Goal: Information Seeking & Learning: Find specific fact

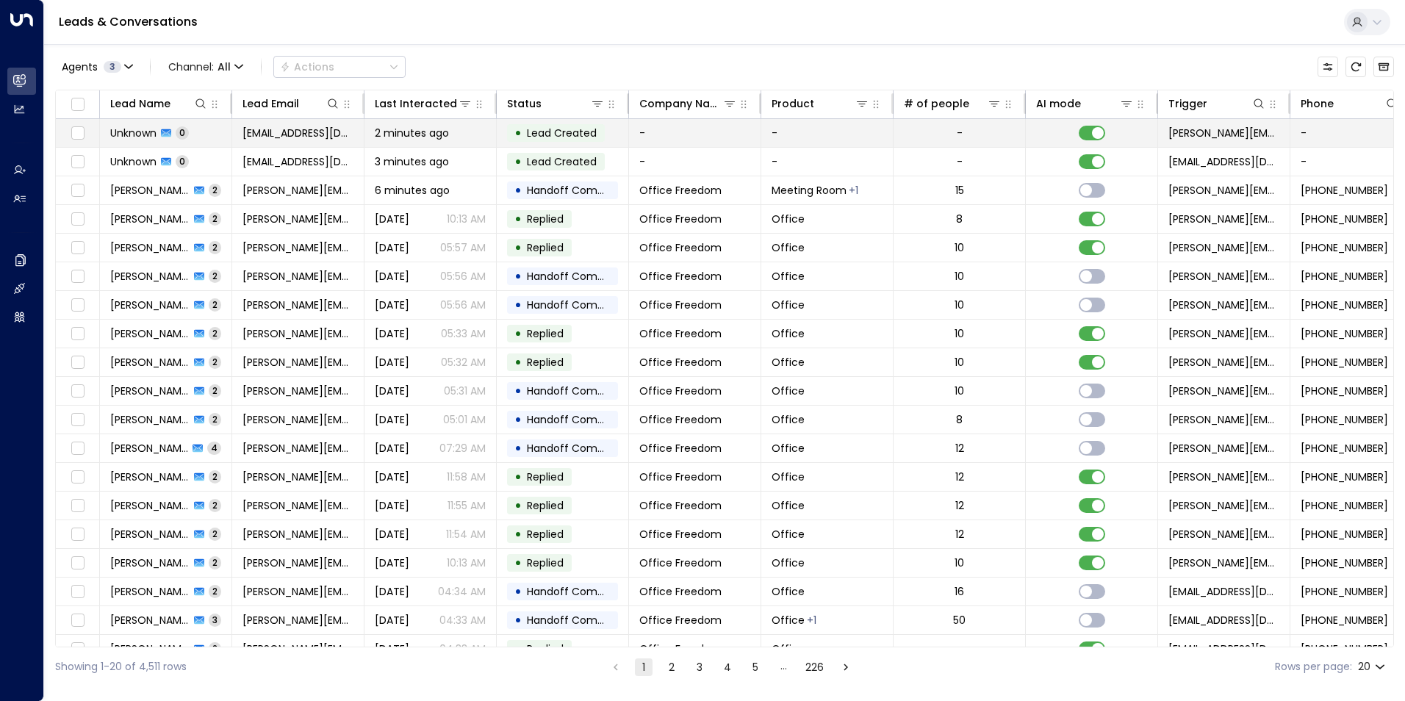
click at [705, 133] on td "-" at bounding box center [695, 133] width 132 height 28
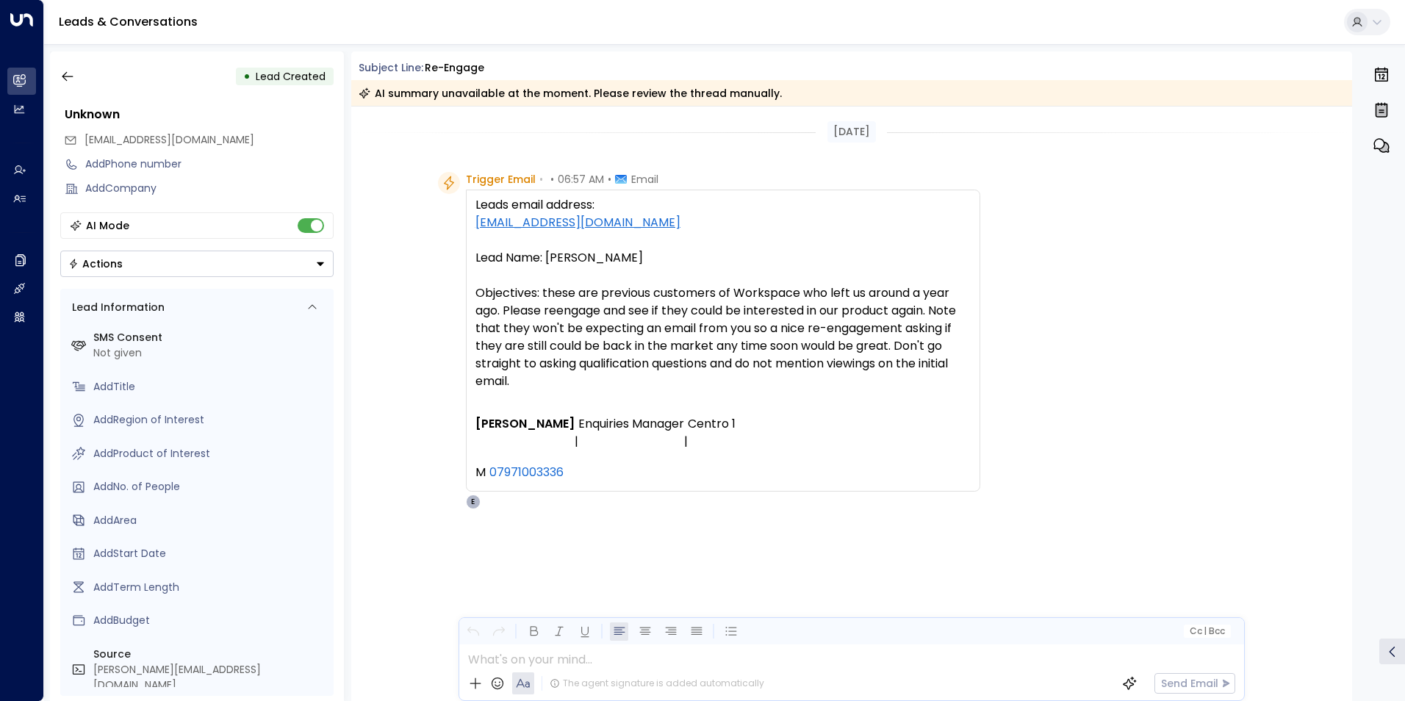
click at [822, 306] on p "Leads email address: [EMAIL_ADDRESS][DOMAIN_NAME] Lead Name: [PERSON_NAME] Obje…" at bounding box center [723, 293] width 495 height 194
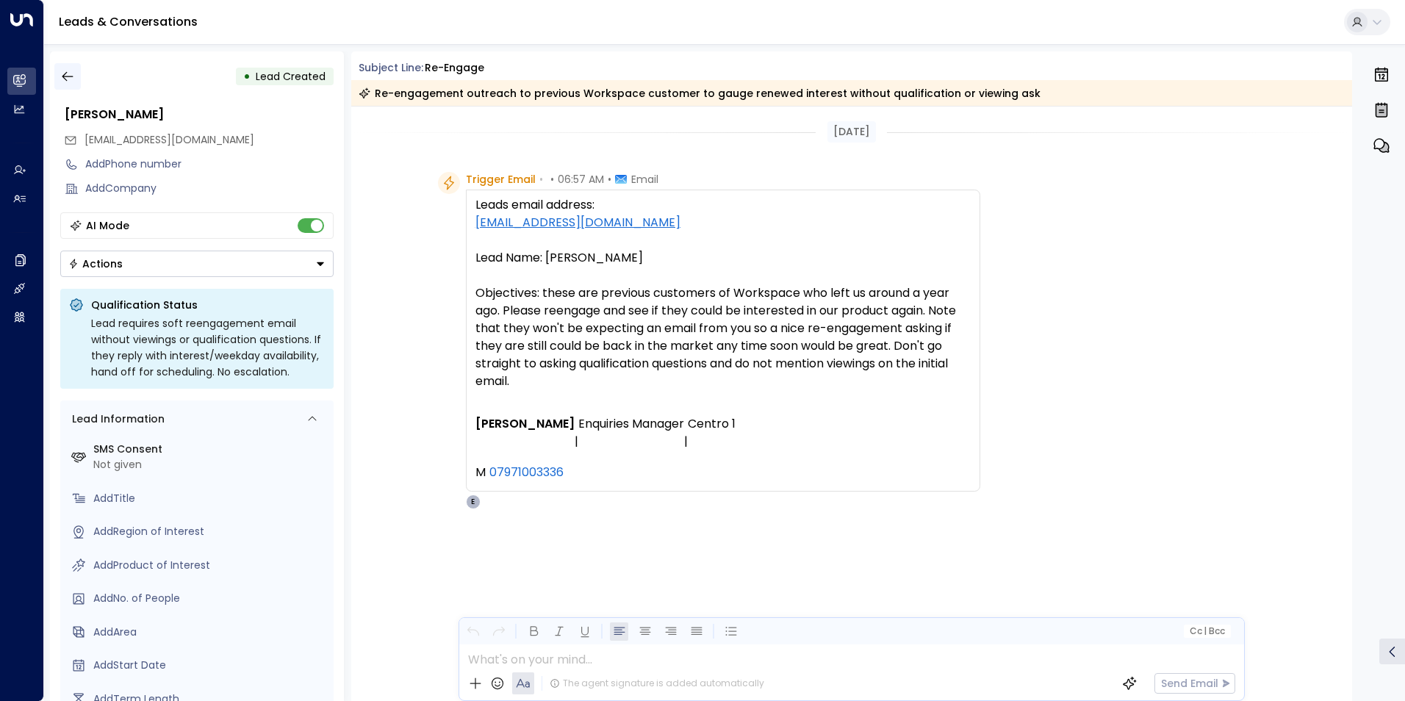
click at [72, 79] on icon "button" at bounding box center [67, 76] width 15 height 15
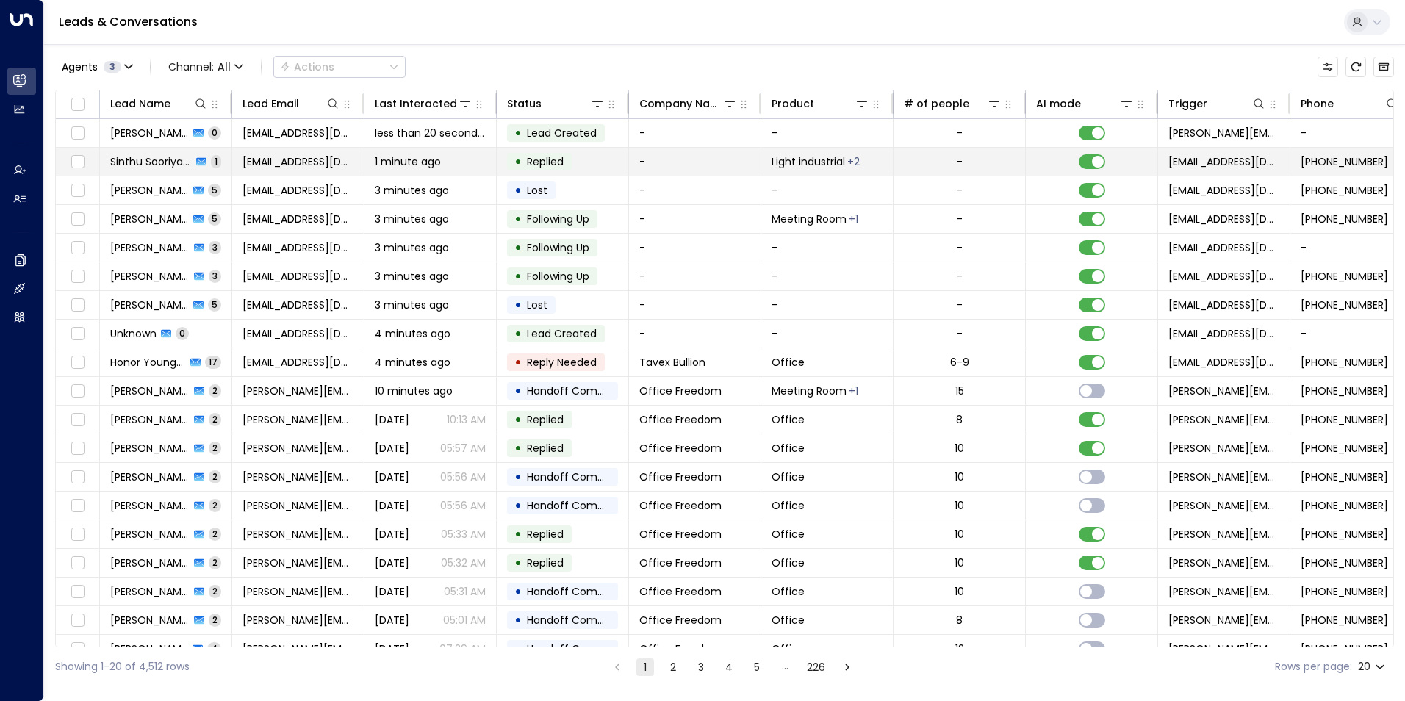
click at [680, 168] on td "-" at bounding box center [695, 162] width 132 height 28
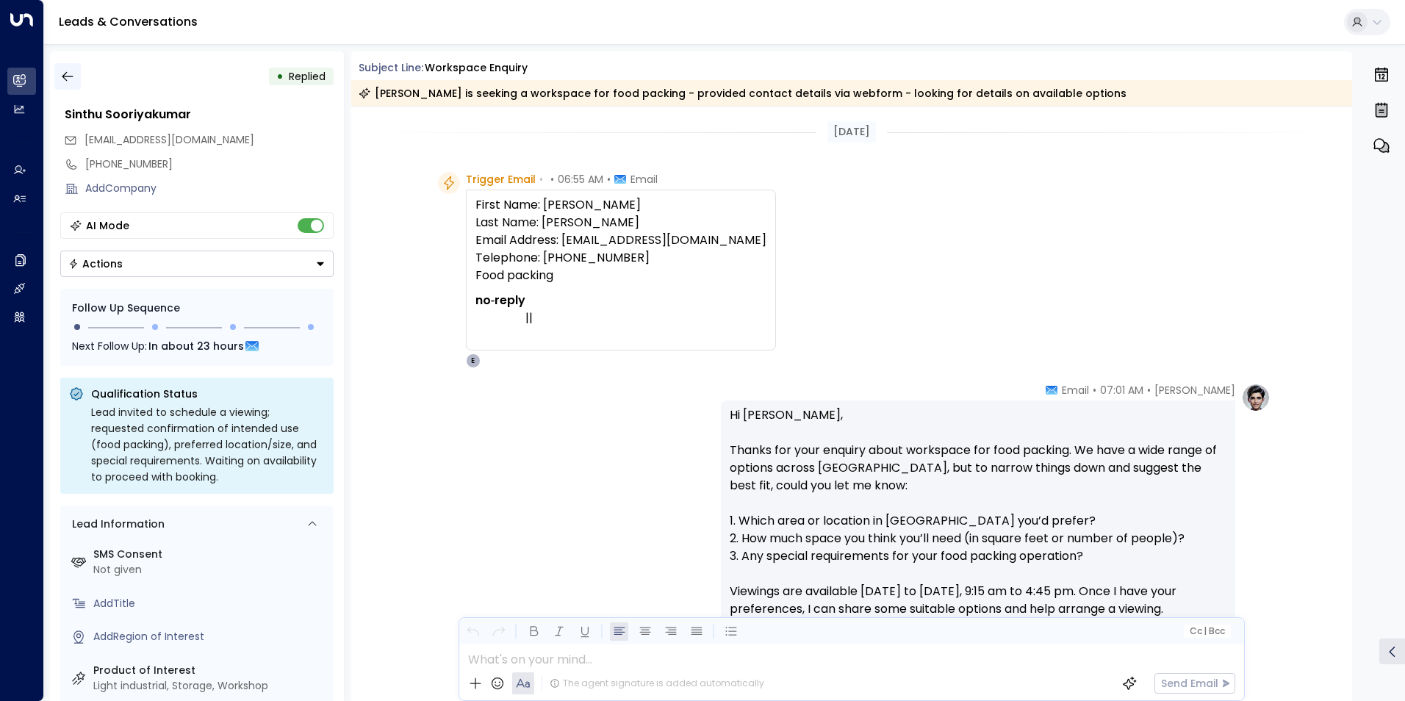
click at [66, 76] on icon "button" at bounding box center [67, 76] width 15 height 15
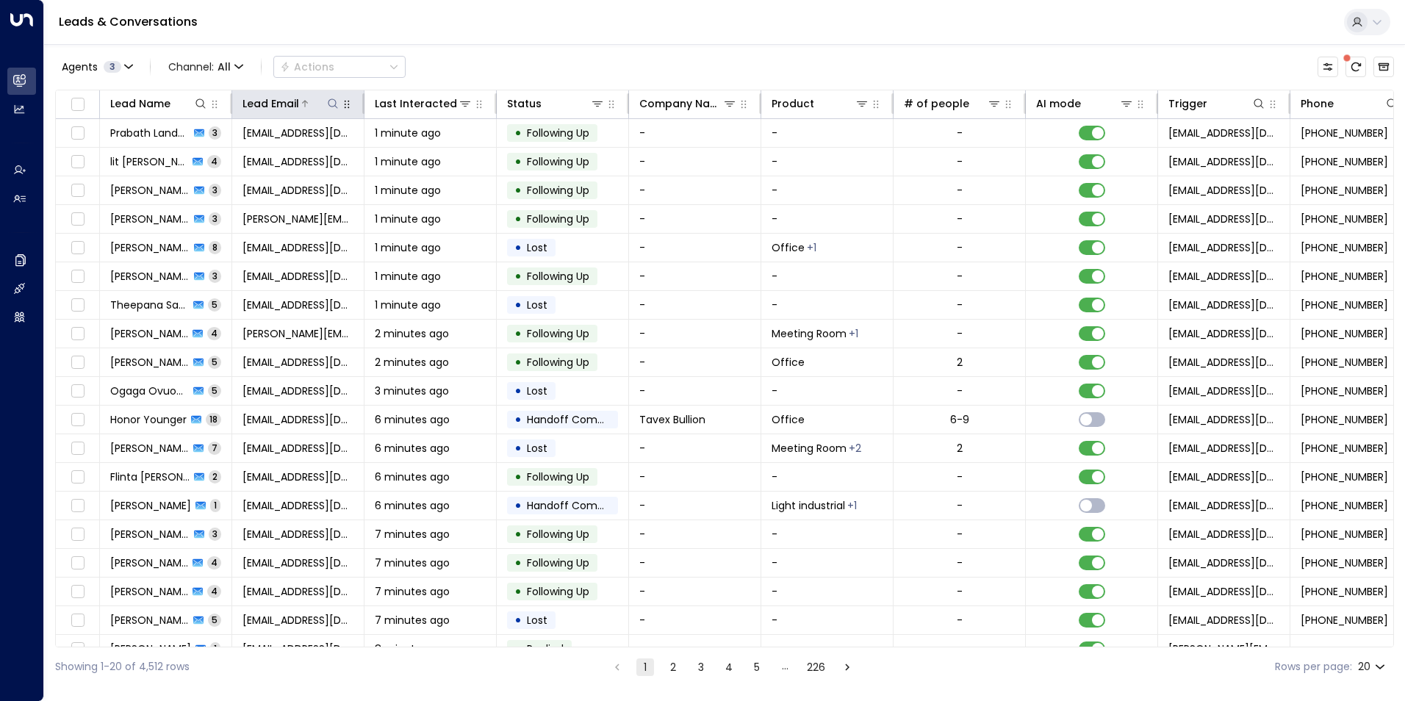
click at [331, 108] on icon at bounding box center [333, 104] width 12 height 12
type input "**********"
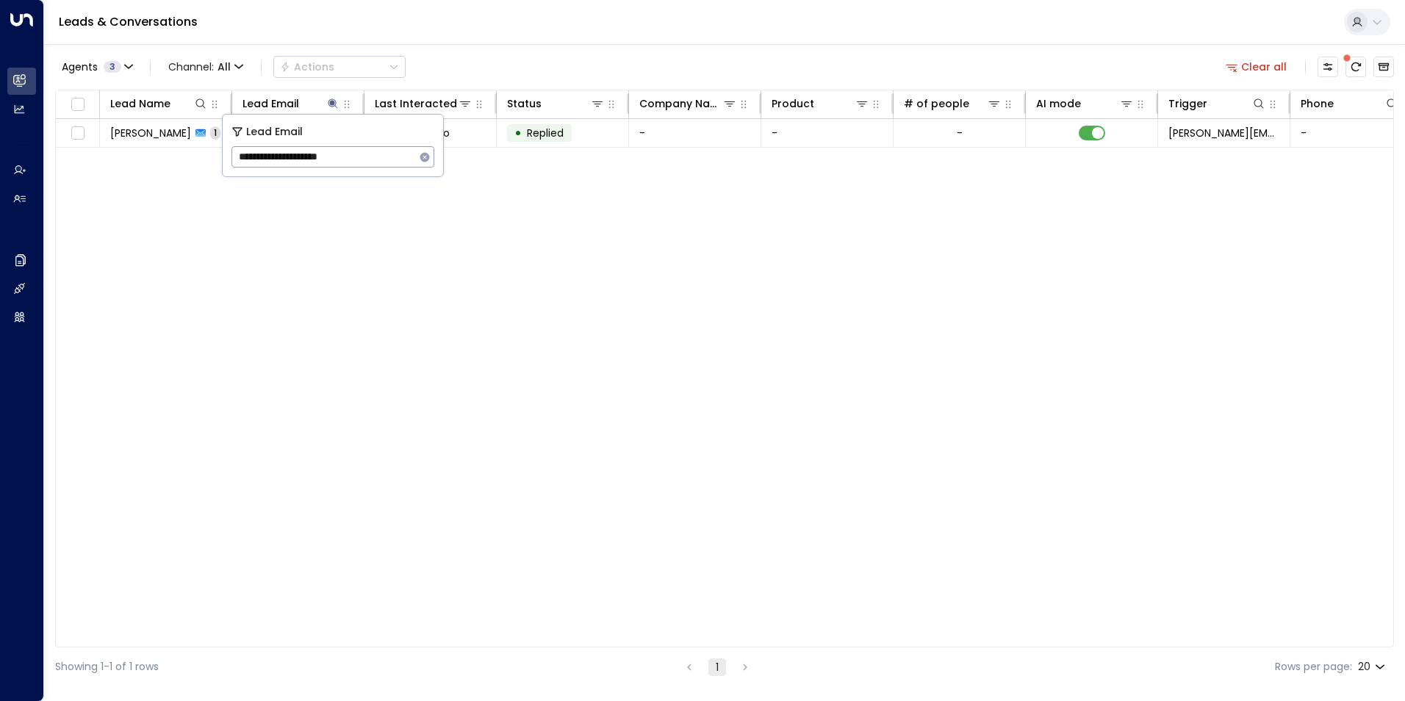
click at [502, 60] on div "Agents 3 Channel: All Actions Clear all" at bounding box center [724, 66] width 1339 height 31
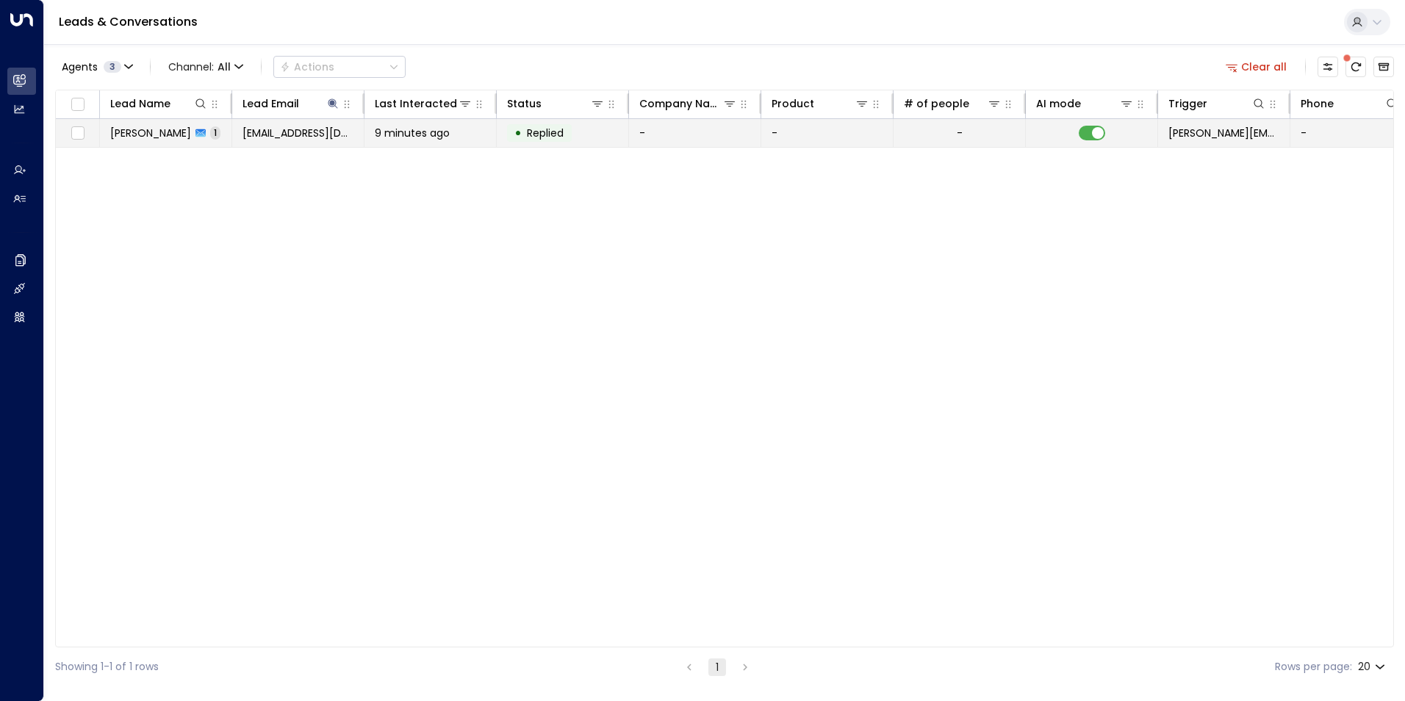
click at [545, 135] on span "Replied" at bounding box center [545, 133] width 37 height 15
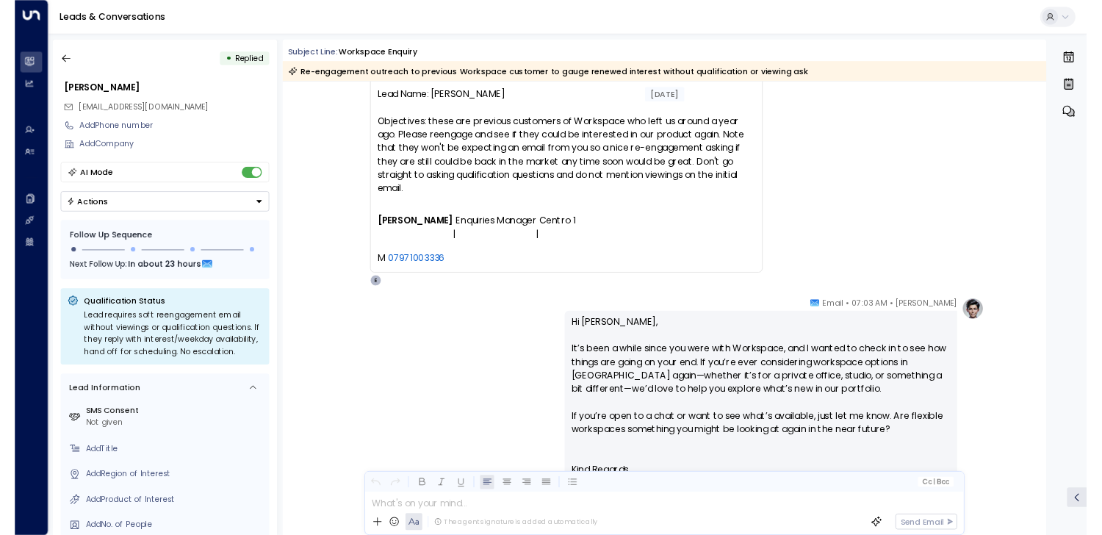
scroll to position [382, 0]
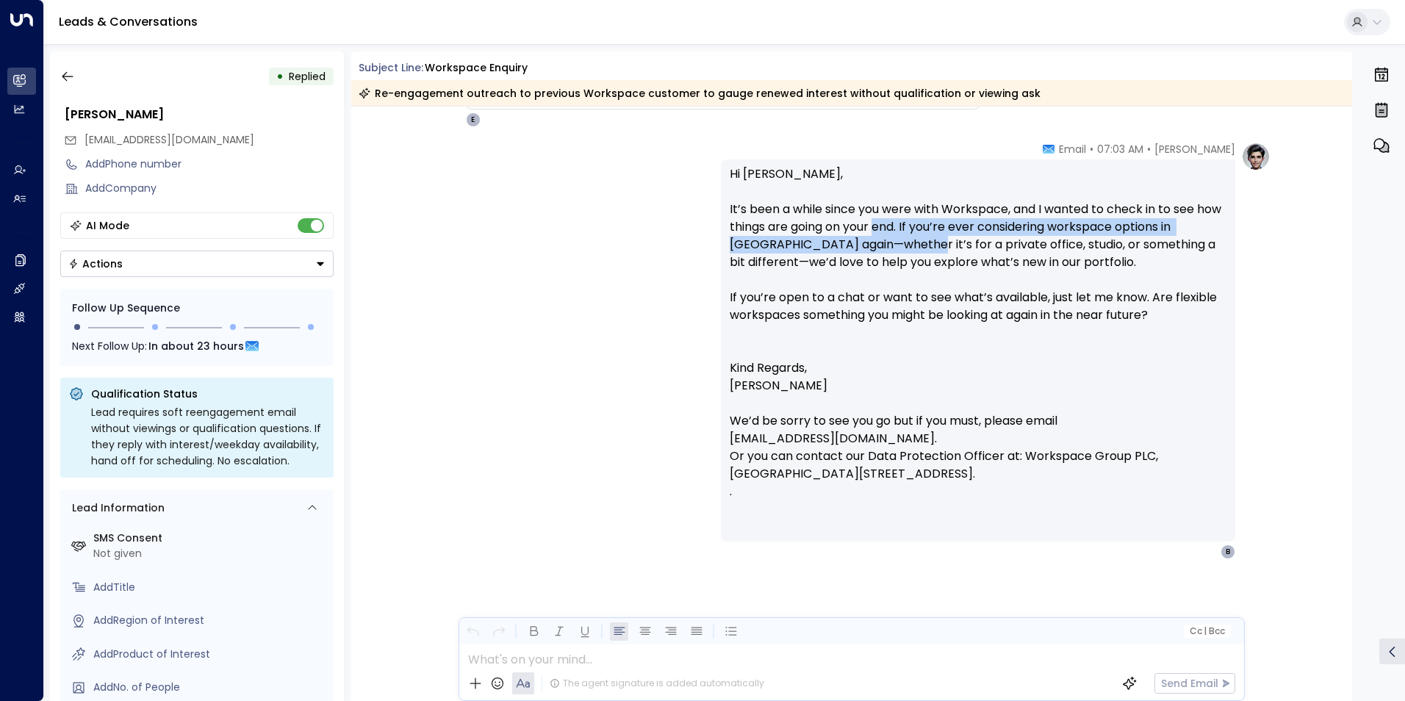
click at [908, 236] on p "Hi [PERSON_NAME], It’s been a while since you were with Workspace, and I wanted…" at bounding box center [978, 262] width 497 height 194
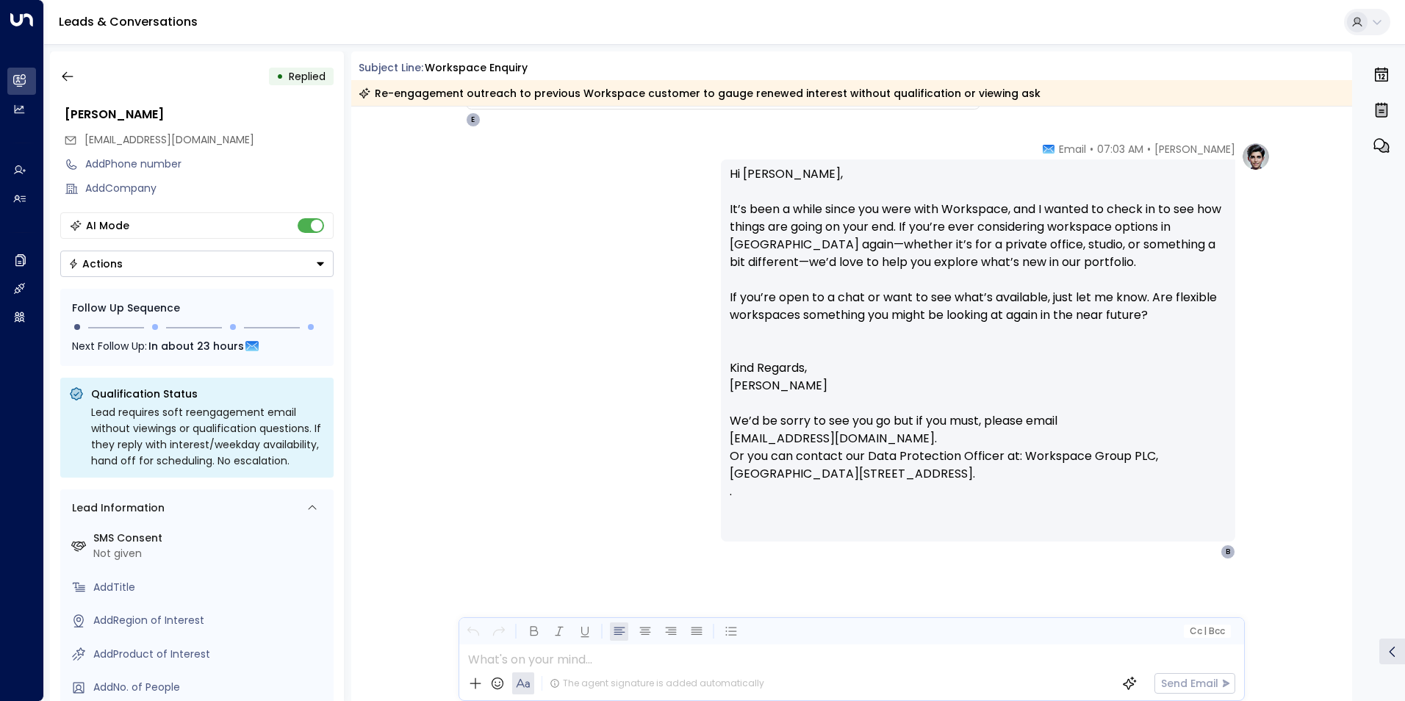
click at [948, 235] on p "Hi [PERSON_NAME], It’s been a while since you were with Workspace, and I wanted…" at bounding box center [978, 262] width 497 height 194
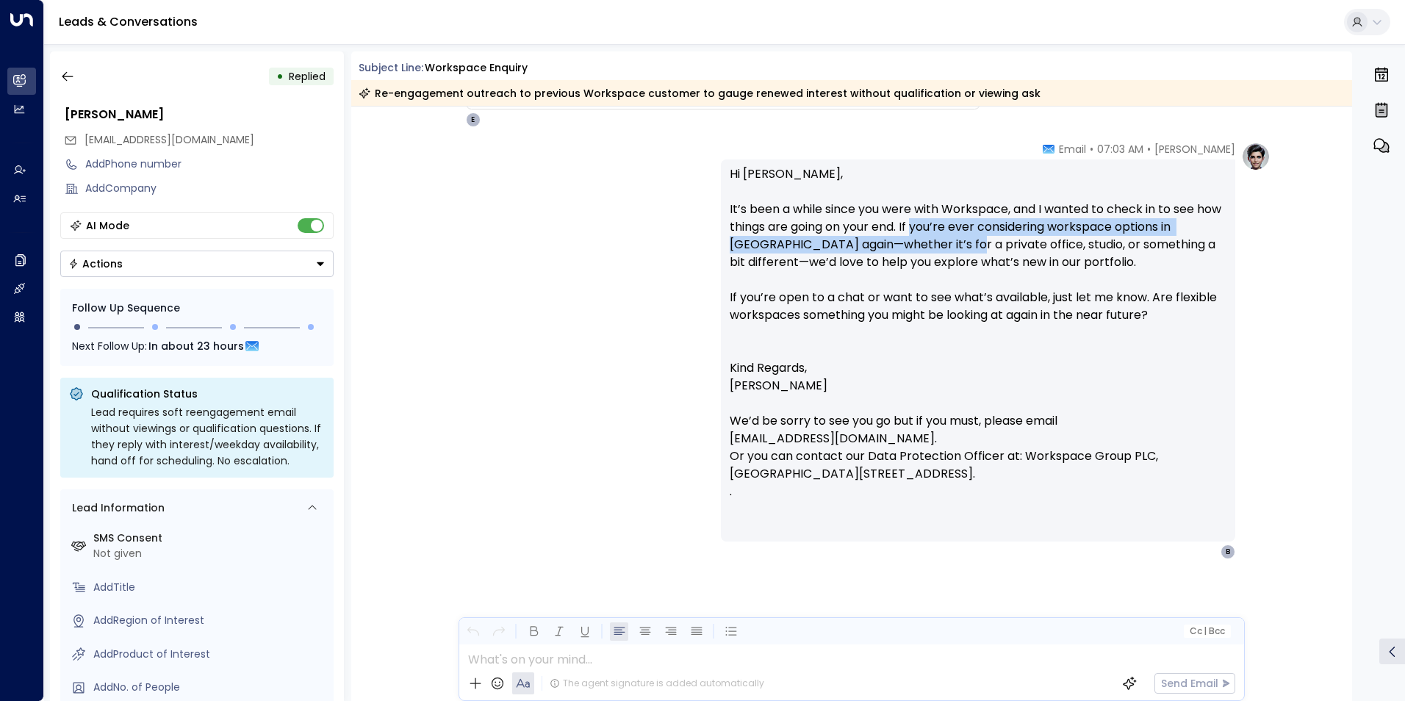
click at [948, 237] on p "Hi [PERSON_NAME], It’s been a while since you were with Workspace, and I wanted…" at bounding box center [978, 262] width 497 height 194
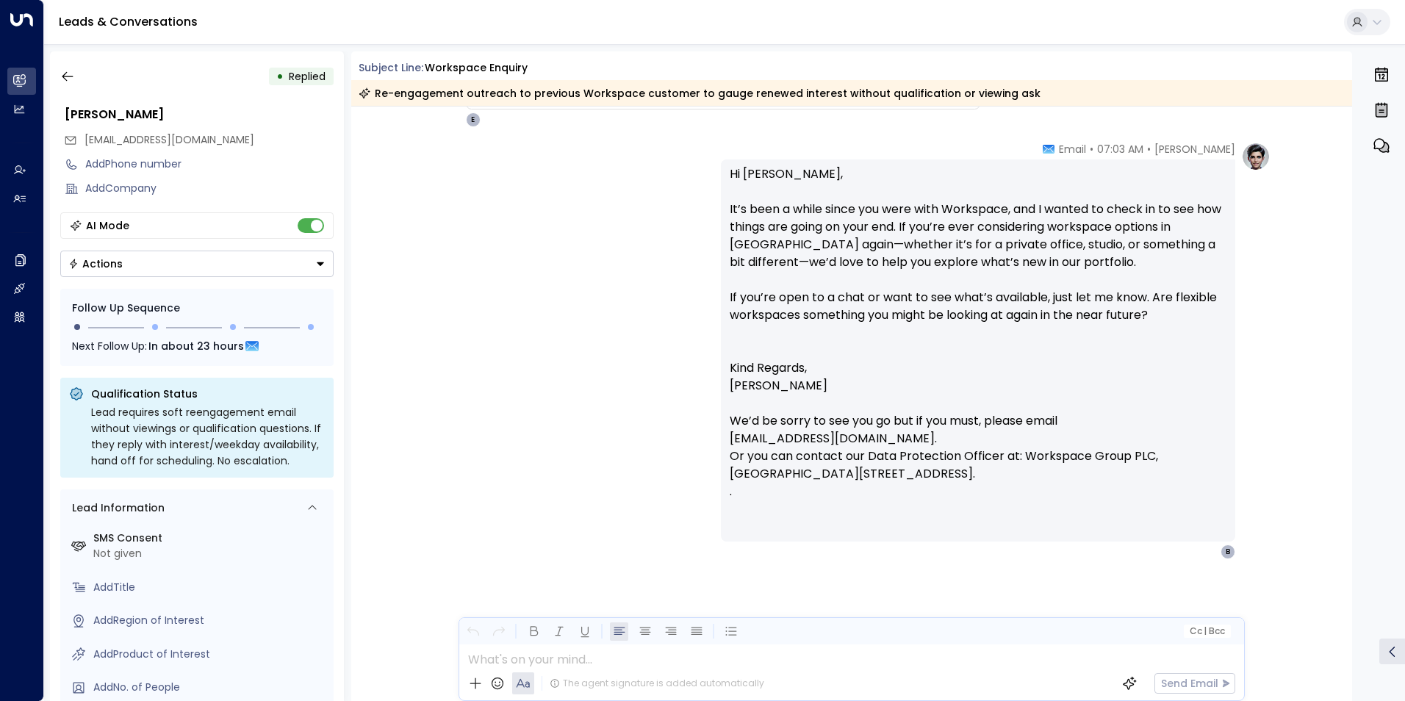
drag, startPoint x: 948, startPoint y: 237, endPoint x: 933, endPoint y: 232, distance: 15.8
click at [933, 232] on p "Hi [PERSON_NAME], It’s been a while since you were with Workspace, and I wanted…" at bounding box center [978, 262] width 497 height 194
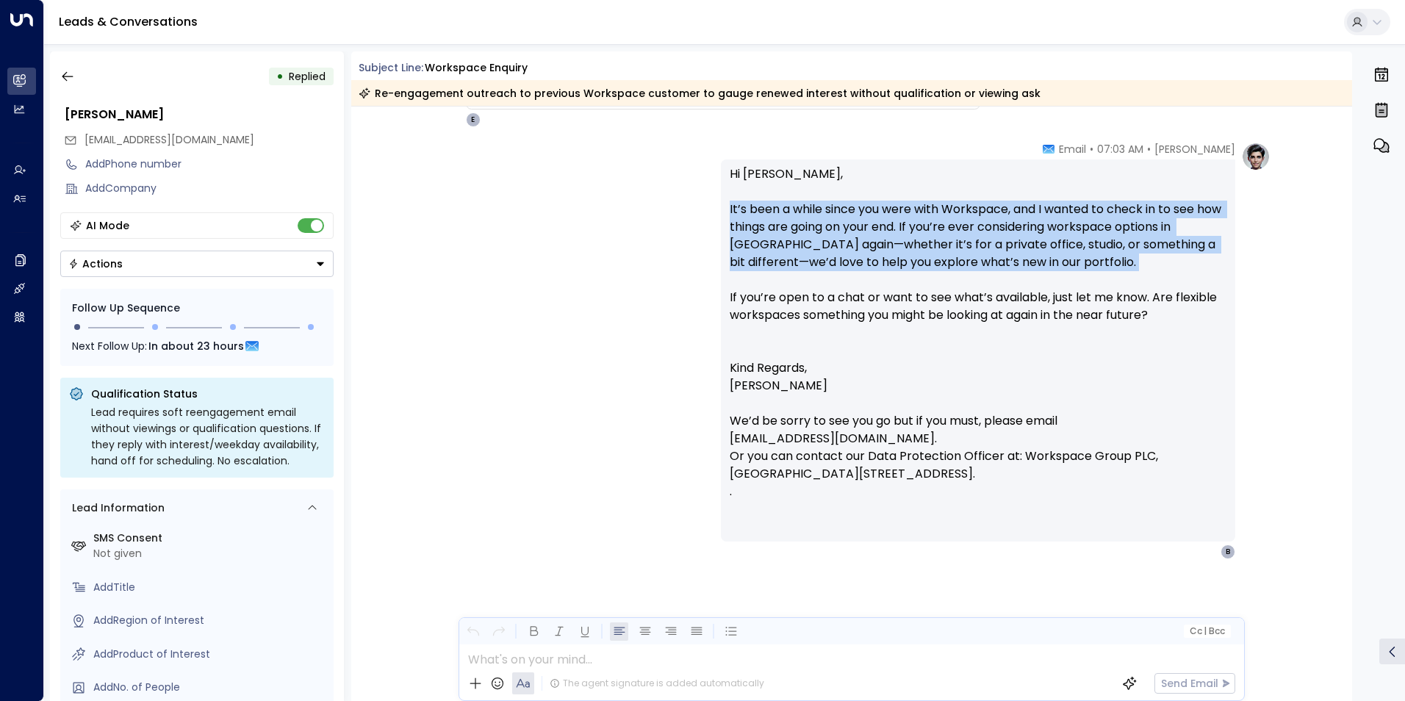
click at [933, 230] on p "Hi [PERSON_NAME], It’s been a while since you were with Workspace, and I wanted…" at bounding box center [978, 262] width 497 height 194
drag, startPoint x: 933, startPoint y: 230, endPoint x: 939, endPoint y: 256, distance: 26.4
click at [939, 256] on p "Hi [PERSON_NAME], It’s been a while since you were with Workspace, and I wanted…" at bounding box center [978, 262] width 497 height 194
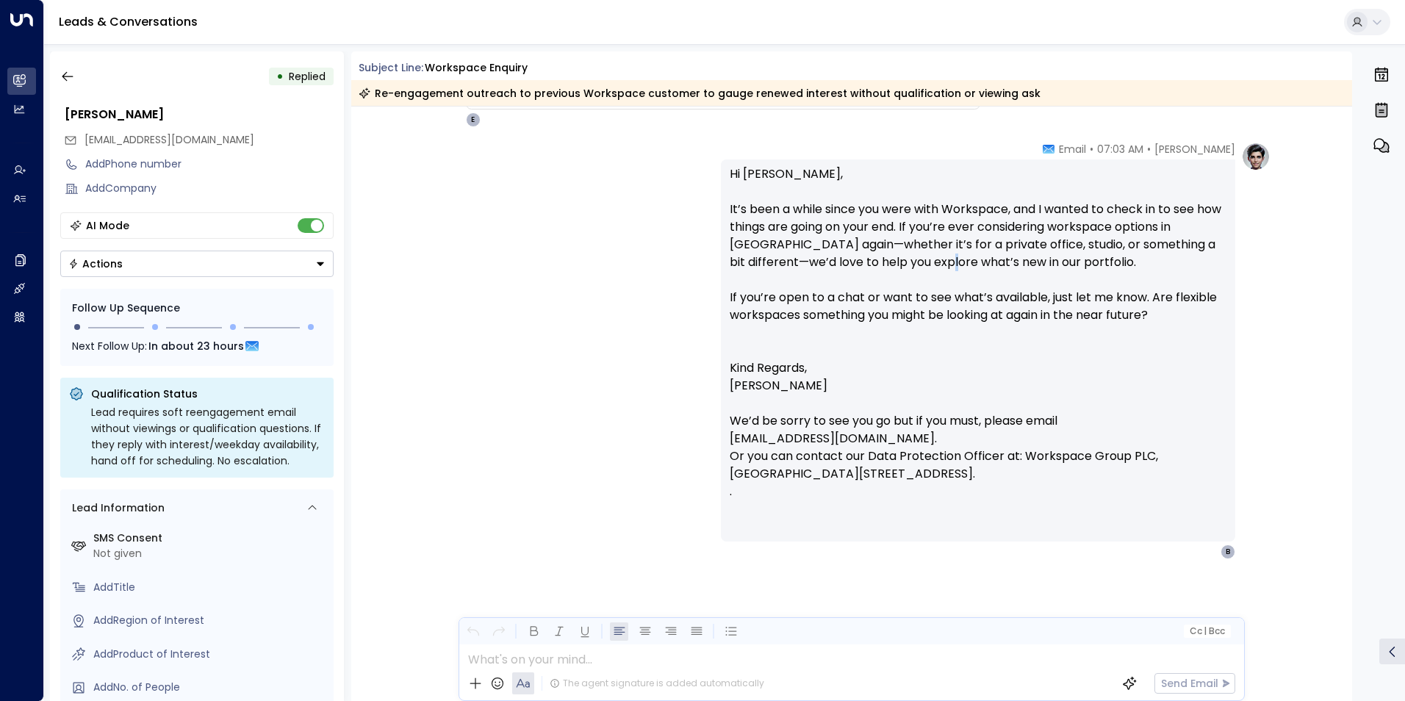
click at [939, 256] on p "Hi [PERSON_NAME], It’s been a while since you were with Workspace, and I wanted…" at bounding box center [978, 262] width 497 height 194
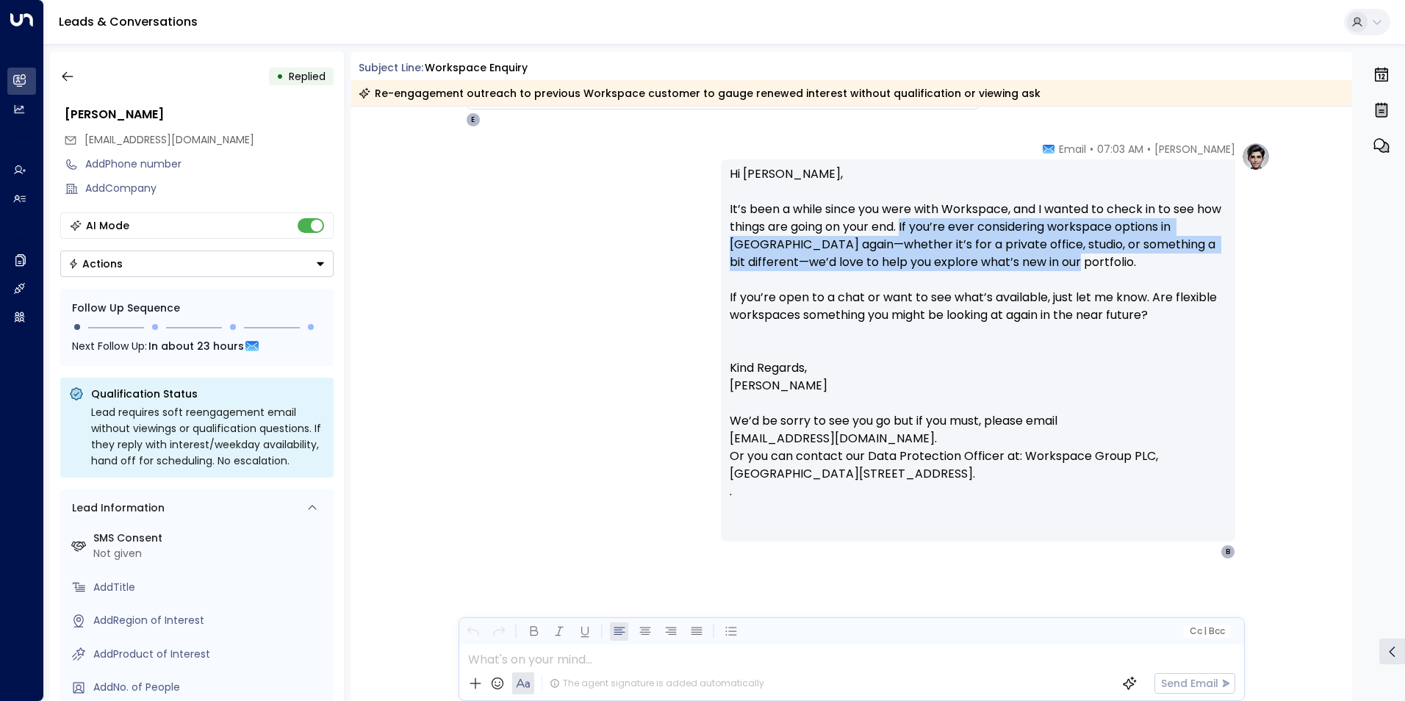
drag, startPoint x: 1109, startPoint y: 268, endPoint x: 929, endPoint y: 232, distance: 183.5
click at [929, 232] on p "Hi [PERSON_NAME], It’s been a while since you were with Workspace, and I wanted…" at bounding box center [978, 262] width 497 height 194
click at [929, 234] on p "Hi [PERSON_NAME], It’s been a while since you were with Workspace, and I wanted…" at bounding box center [978, 262] width 497 height 194
click at [931, 236] on p "Hi [PERSON_NAME], It’s been a while since you were with Workspace, and I wanted…" at bounding box center [978, 262] width 497 height 194
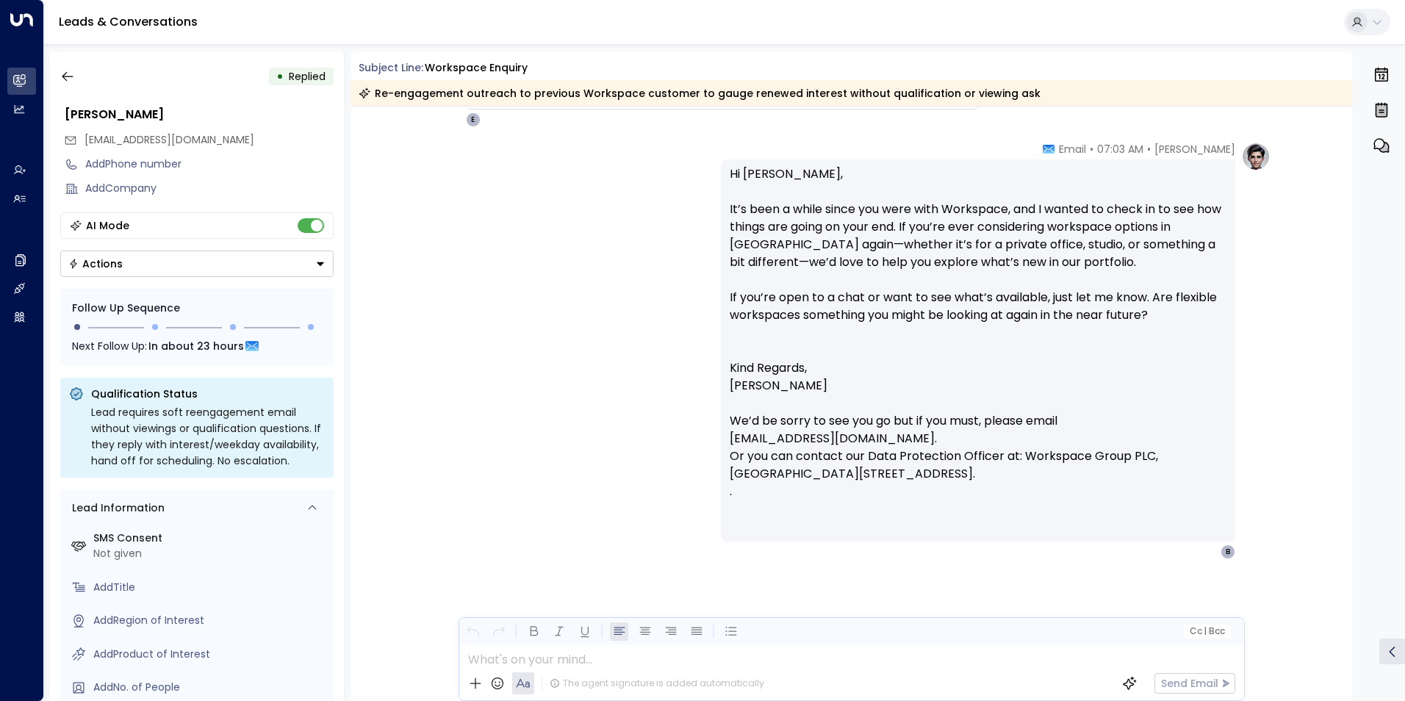
click at [933, 237] on p "Hi [PERSON_NAME], It’s been a while since you were with Workspace, and I wanted…" at bounding box center [978, 262] width 497 height 194
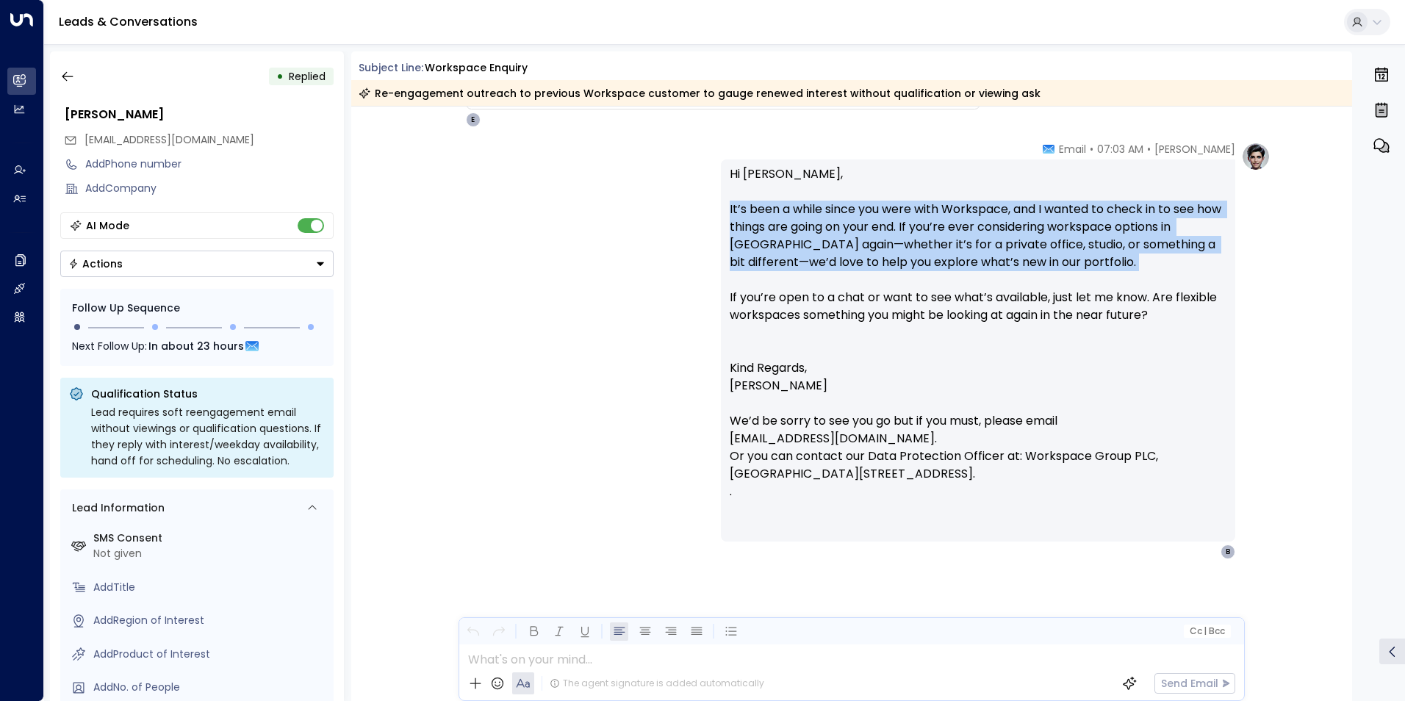
click at [933, 237] on p "Hi [PERSON_NAME], It’s been a while since you were with Workspace, and I wanted…" at bounding box center [978, 262] width 497 height 194
click at [933, 240] on p "Hi [PERSON_NAME], It’s been a while since you were with Workspace, and I wanted…" at bounding box center [978, 262] width 497 height 194
drag, startPoint x: 933, startPoint y: 240, endPoint x: 1076, endPoint y: 265, distance: 145.6
click at [1076, 265] on p "Hi [PERSON_NAME], It’s been a while since you were with Workspace, and I wanted…" at bounding box center [978, 262] width 497 height 194
click at [1075, 267] on p "Hi [PERSON_NAME], It’s been a while since you were with Workspace, and I wanted…" at bounding box center [978, 262] width 497 height 194
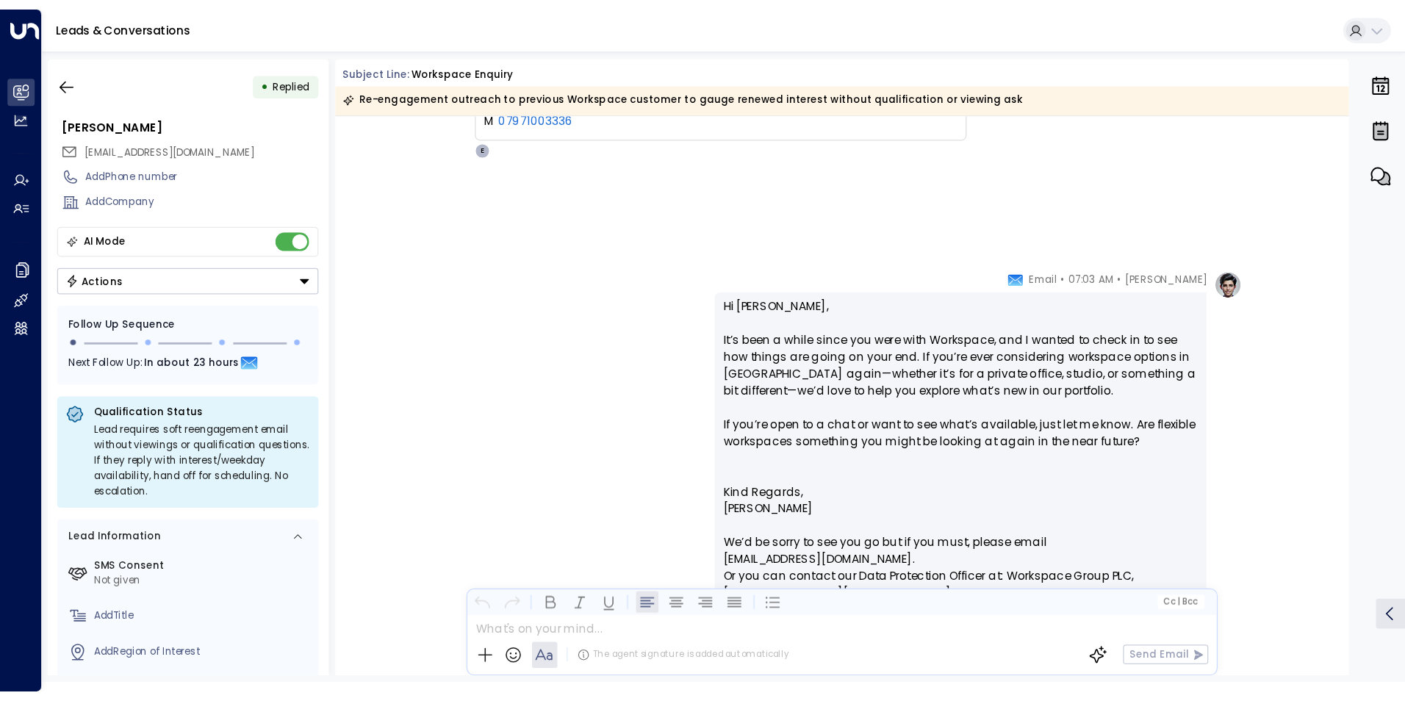
scroll to position [301, 0]
